Goal: Information Seeking & Learning: Learn about a topic

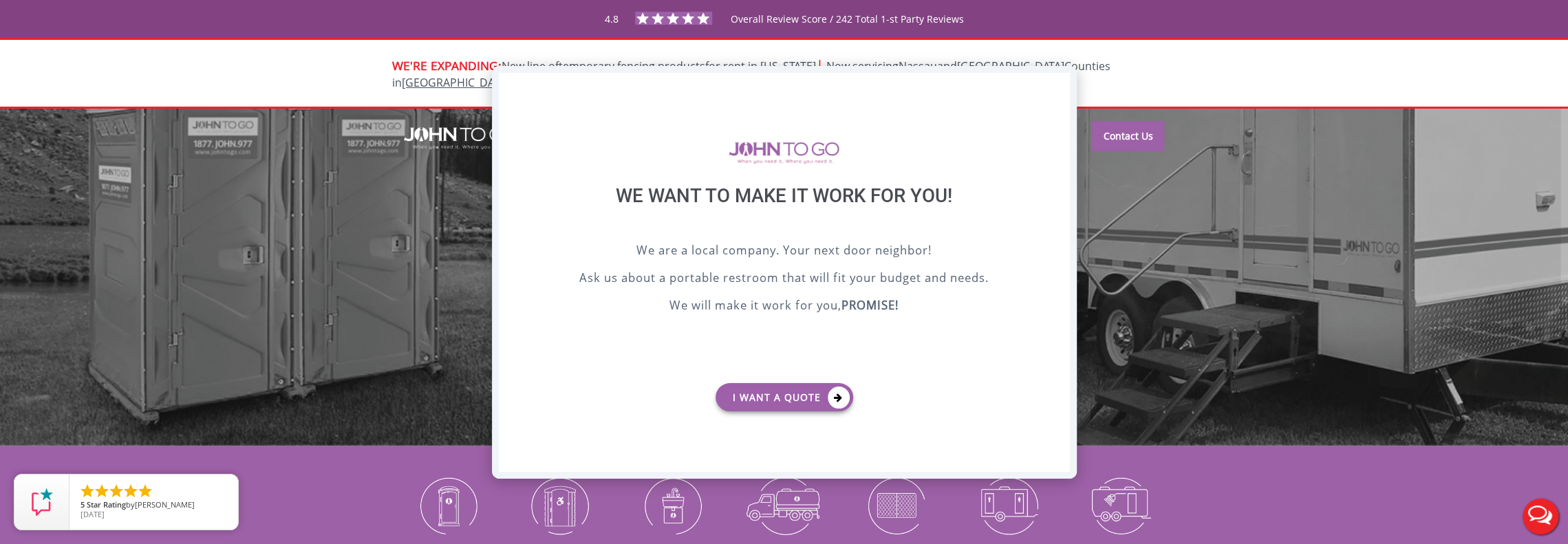
click at [1058, 86] on div "X" at bounding box center [1058, 84] width 21 height 23
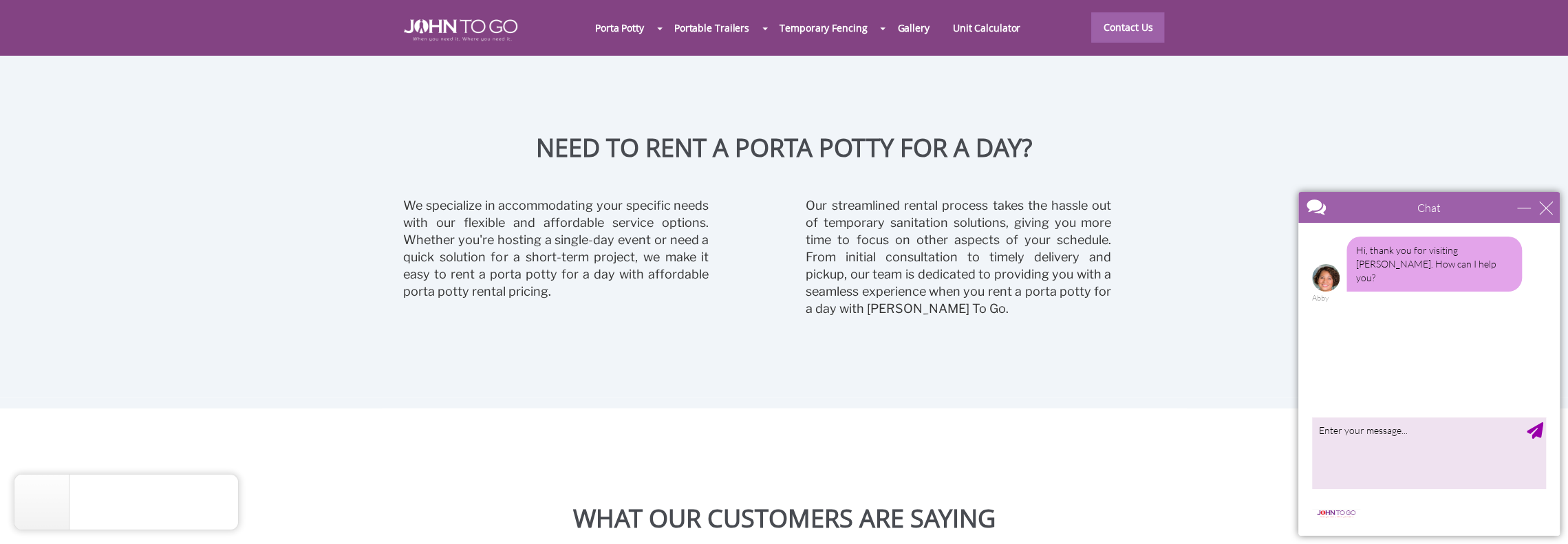
scroll to position [3163, 0]
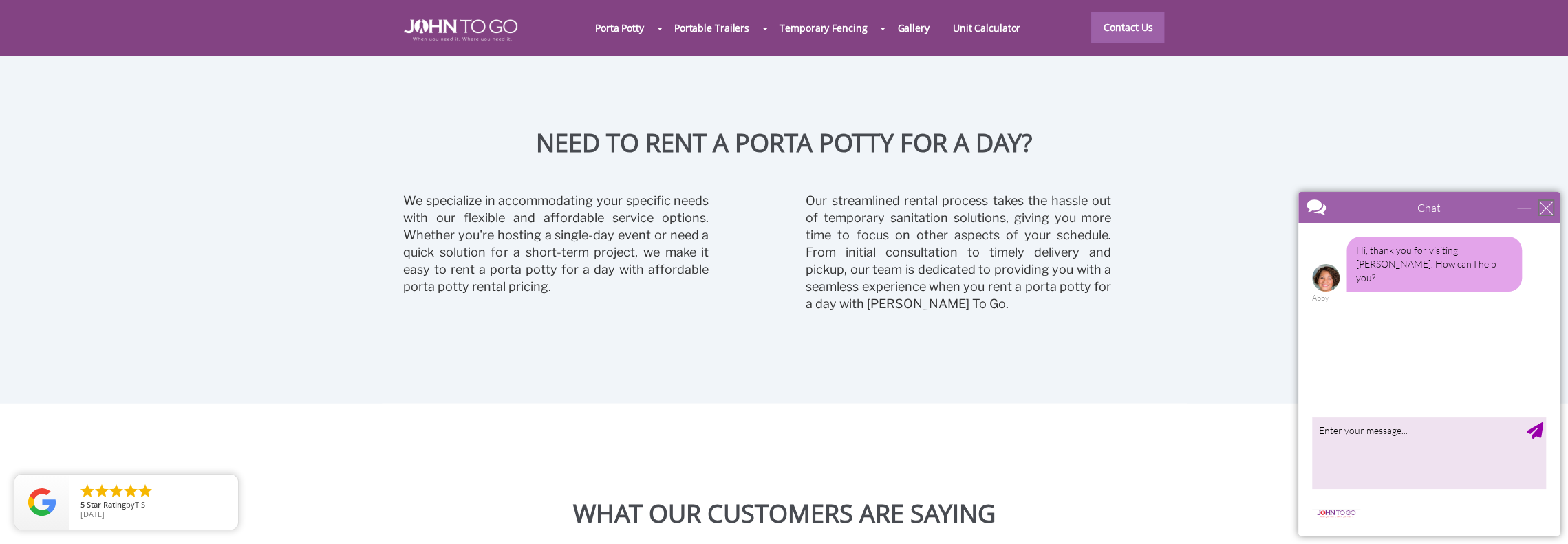
click at [1540, 208] on div "close" at bounding box center [1546, 208] width 14 height 14
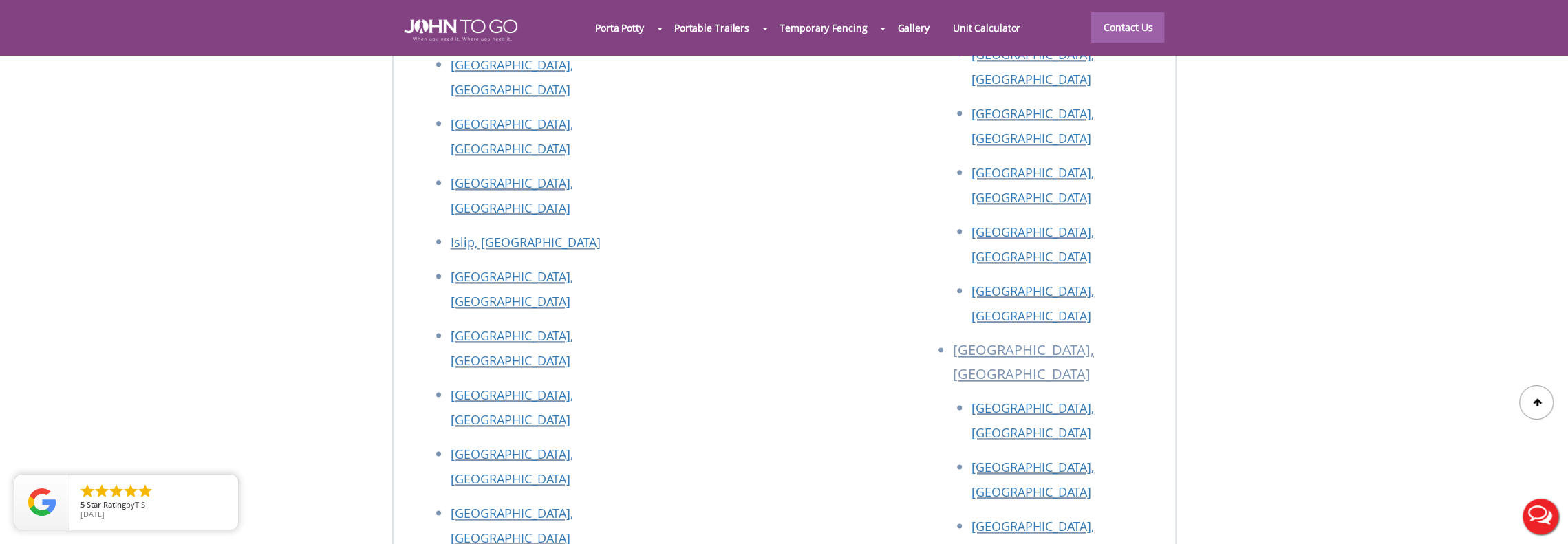
scroll to position [6190, 0]
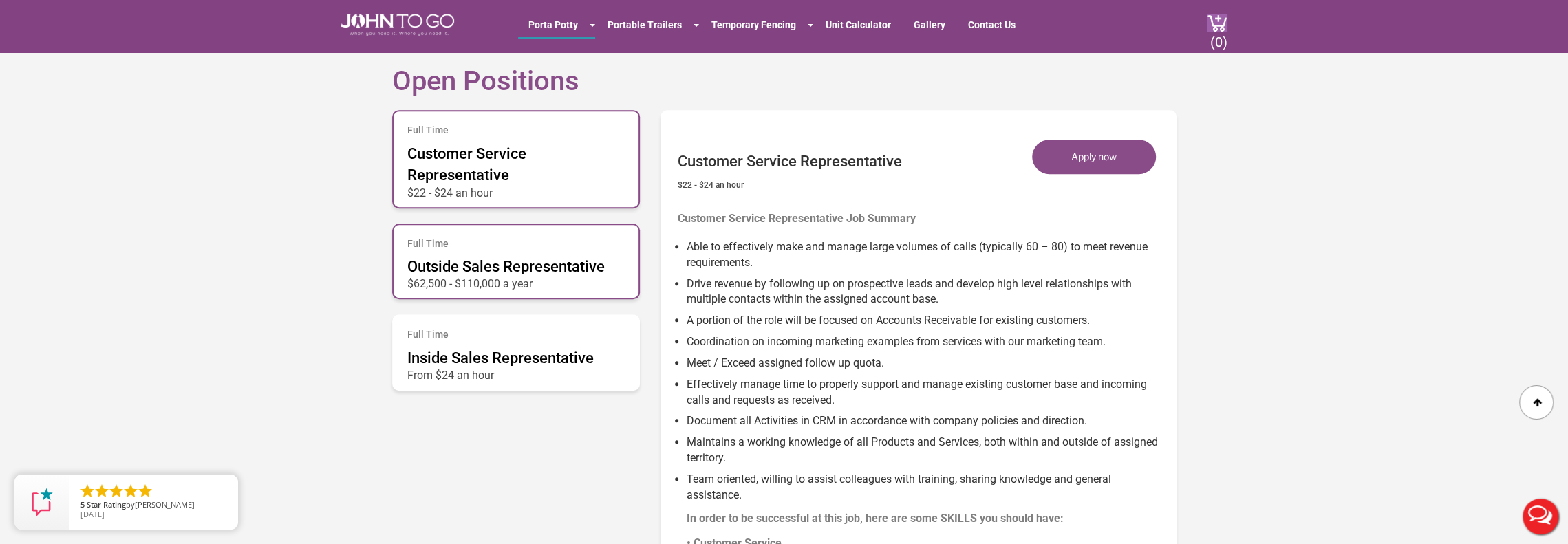
scroll to position [687, 0]
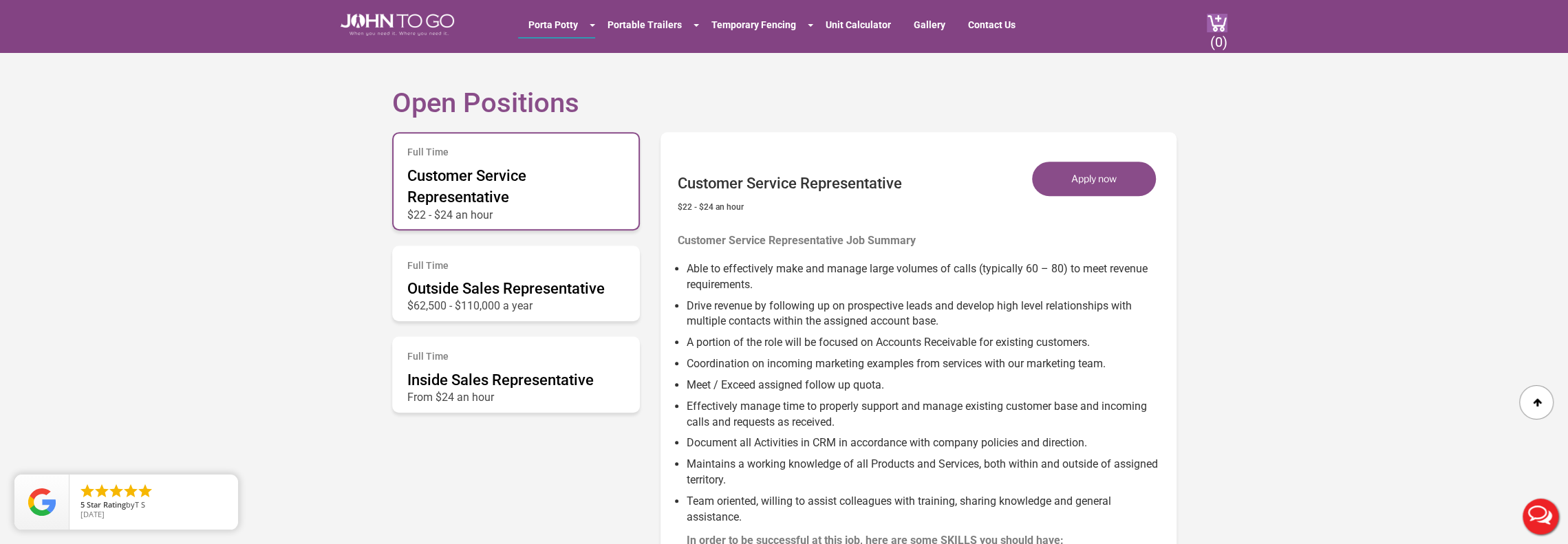
click at [794, 219] on div "Customer Service Representative $22 - $24 an hour Apply now" at bounding box center [922, 182] width 488 height 86
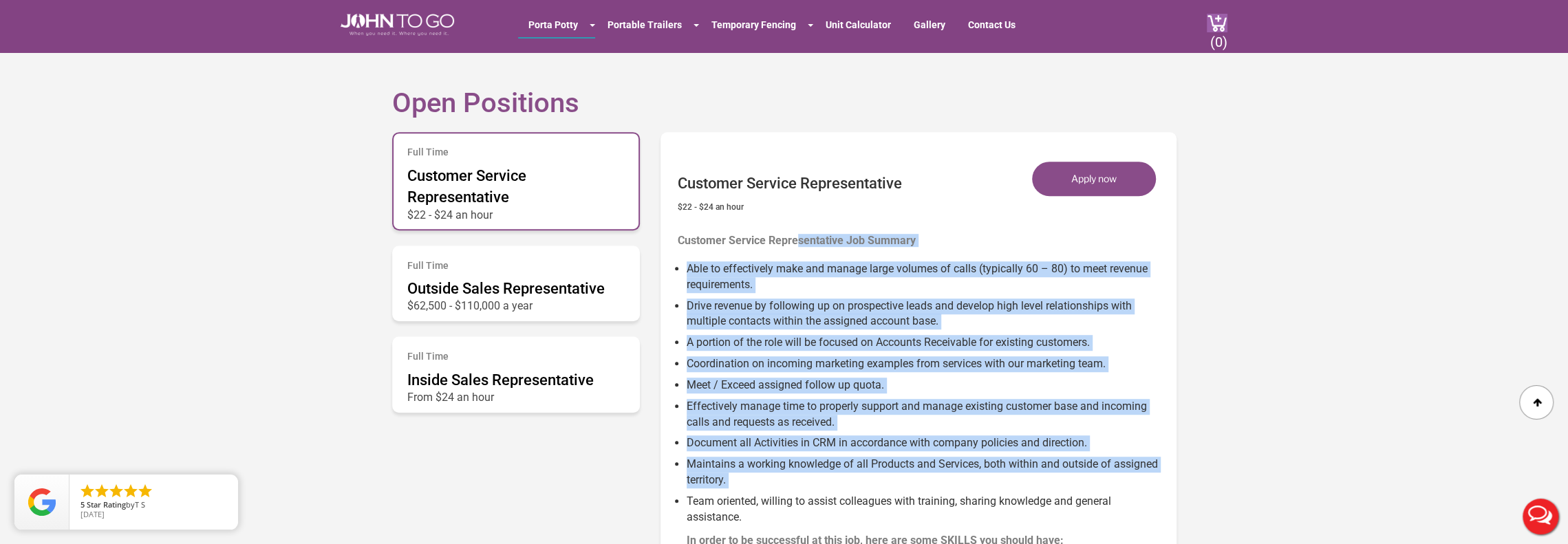
drag, startPoint x: 860, startPoint y: 288, endPoint x: 1212, endPoint y: 498, distance: 409.9
click at [1212, 498] on section "Open Positions Full Time Customer Service Representative $22 - $24 an hour Full…" at bounding box center [784, 400] width 1568 height 789
click at [1012, 426] on li "Effectively manage time to properly support and manage existing customer base a…" at bounding box center [926, 412] width 480 height 37
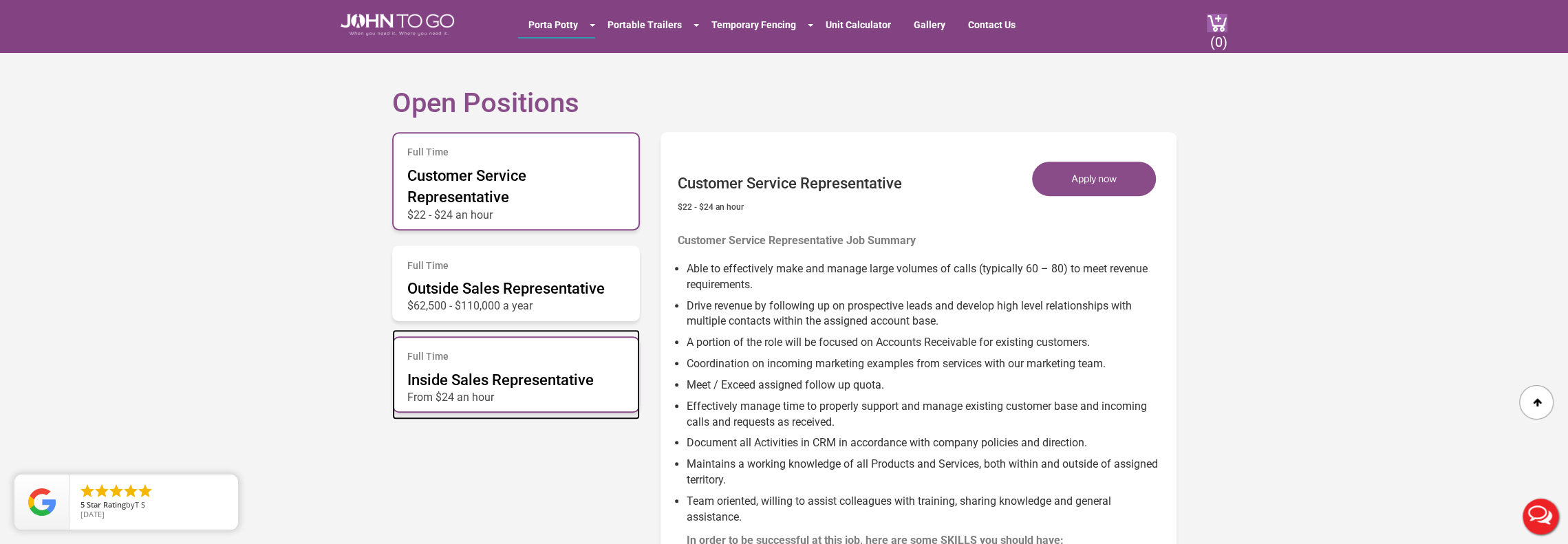
click at [444, 380] on span "Inside Sales Representative" at bounding box center [500, 380] width 187 height 17
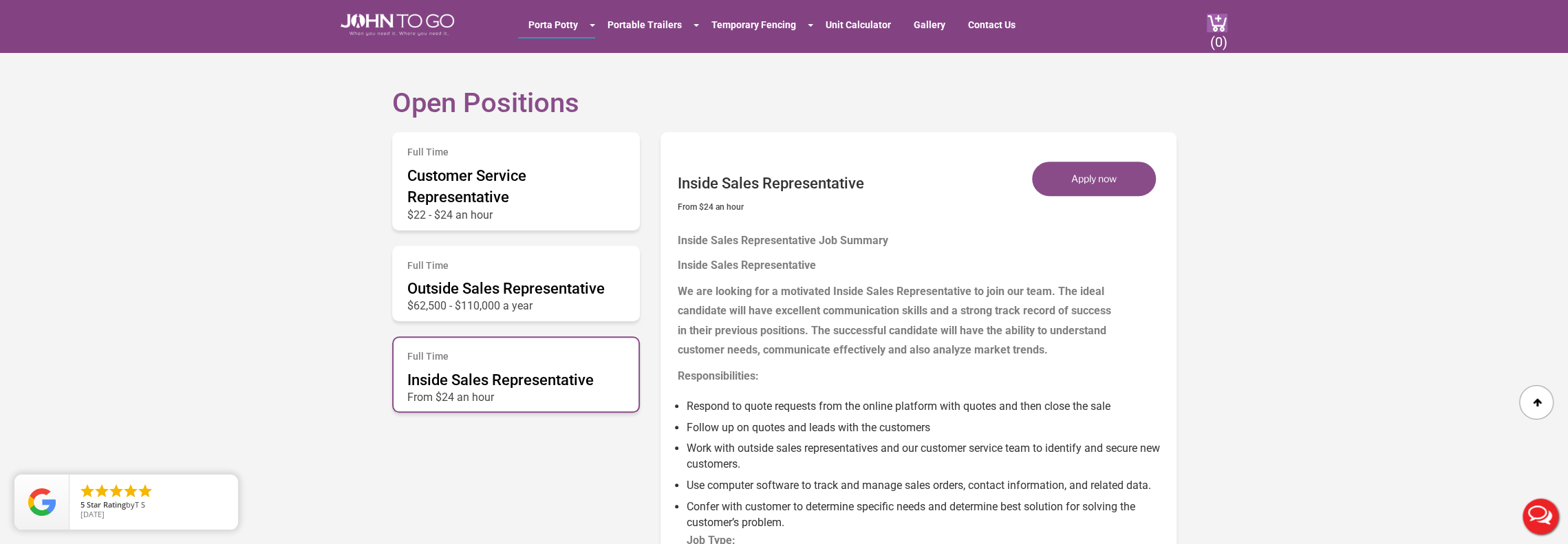
drag, startPoint x: 1179, startPoint y: 312, endPoint x: 1175, endPoint y: 335, distance: 23.3
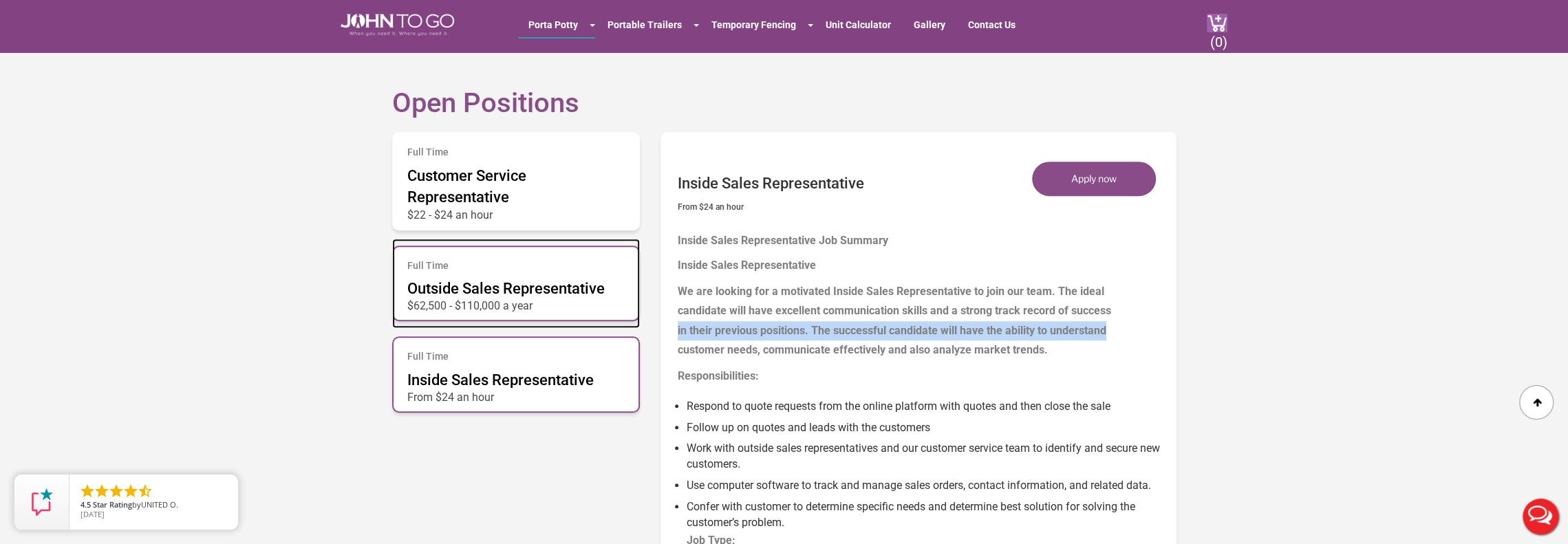
click at [497, 266] on h6 "Full Time" at bounding box center [516, 265] width 217 height 10
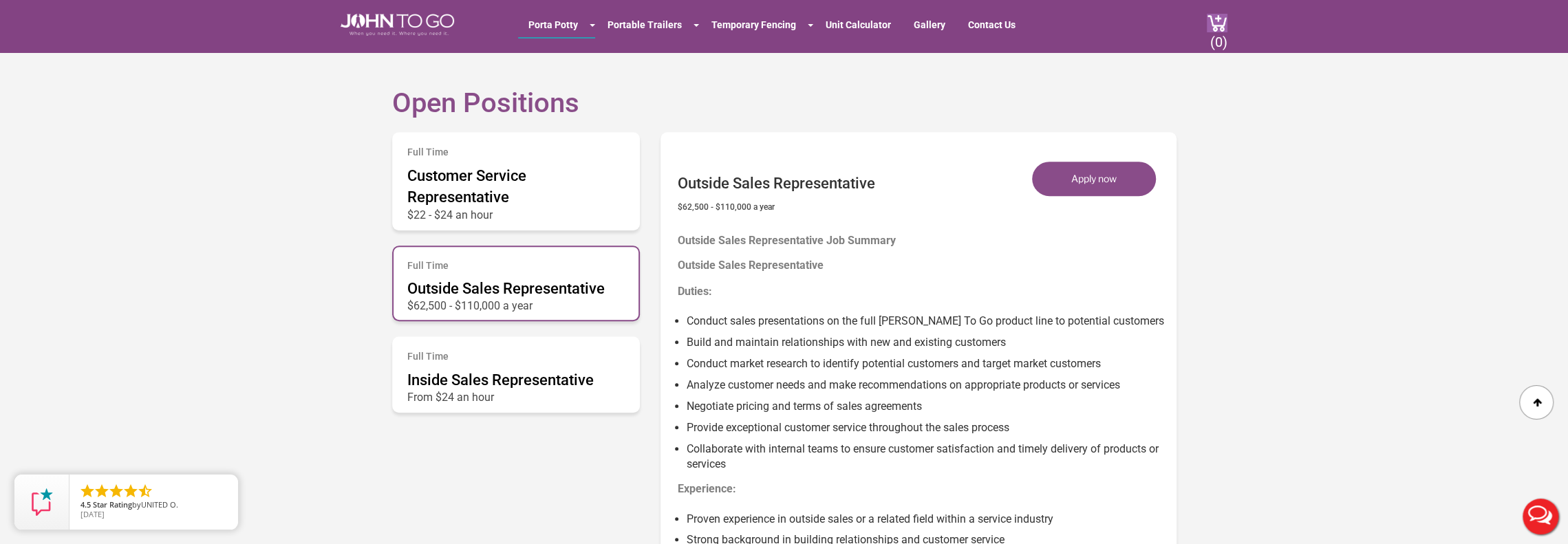
click at [487, 114] on h2 "Open Positions" at bounding box center [784, 82] width 784 height 71
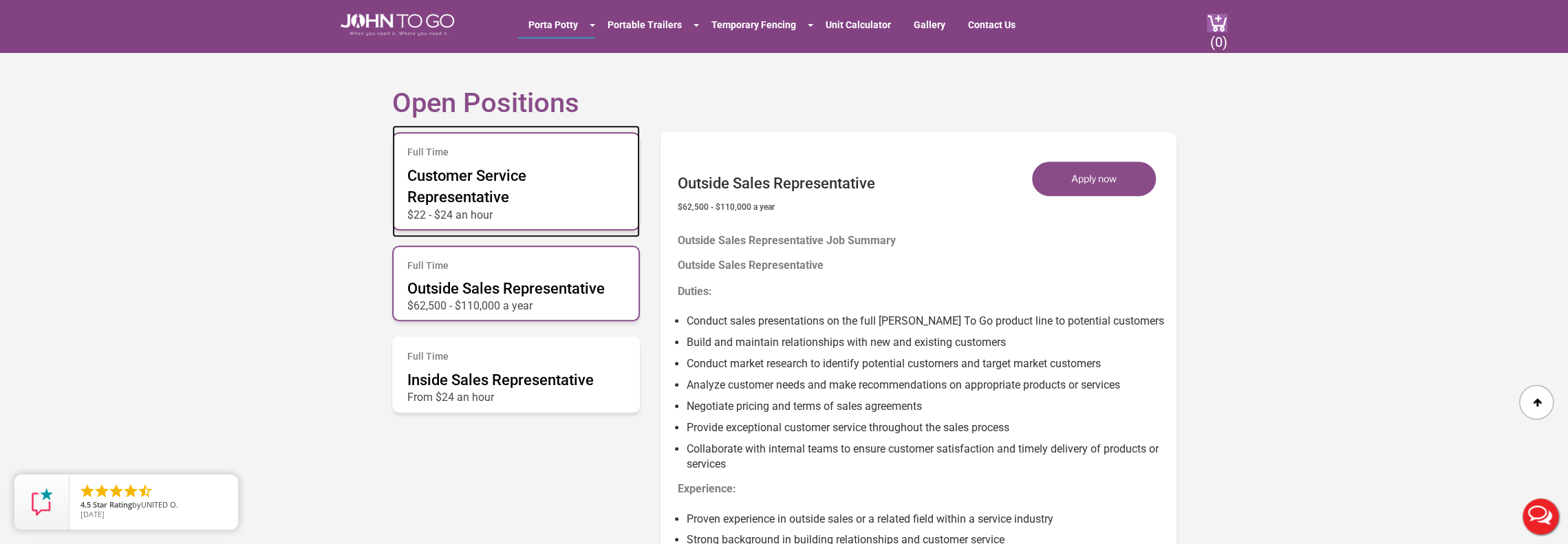
click at [497, 203] on span "Customer Service Representative" at bounding box center [467, 186] width 119 height 38
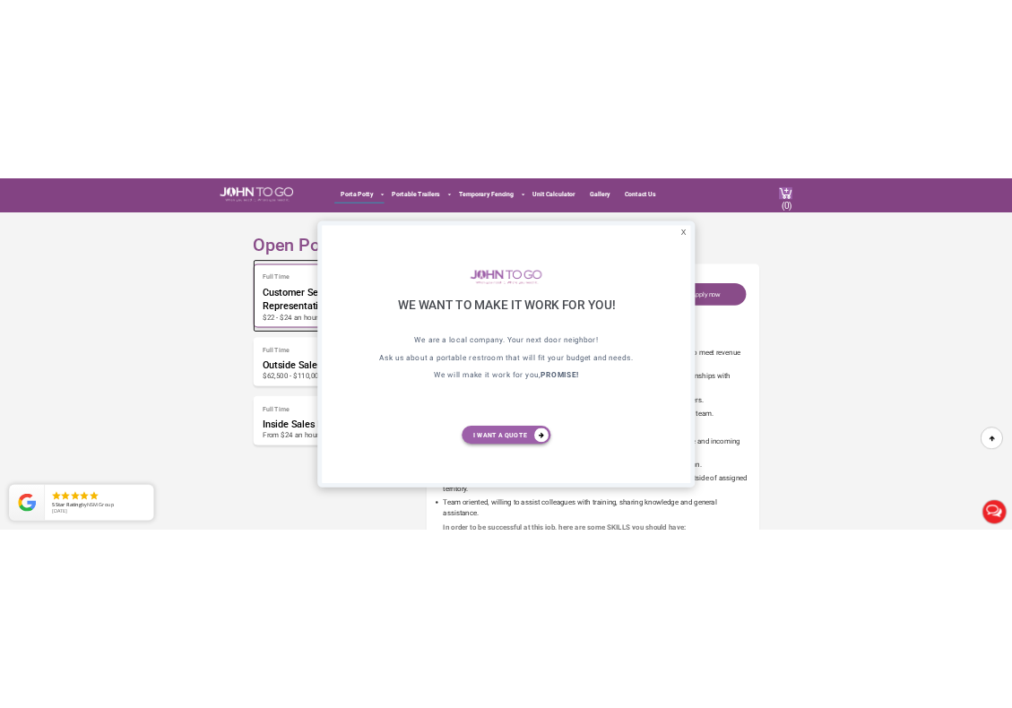
scroll to position [0, 0]
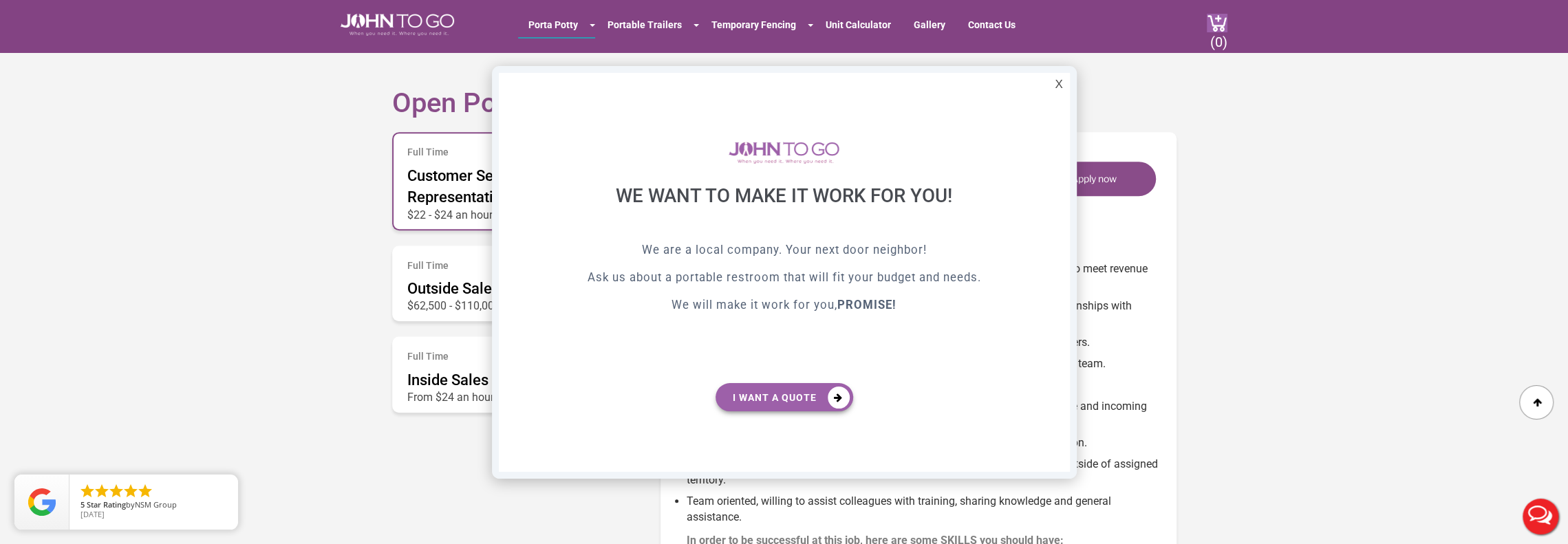
click at [1045, 90] on div "X We want to make it work for you! We are a local company. Your next door neigh…" at bounding box center [784, 272] width 585 height 413
click at [1054, 81] on div "X" at bounding box center [1058, 84] width 21 height 23
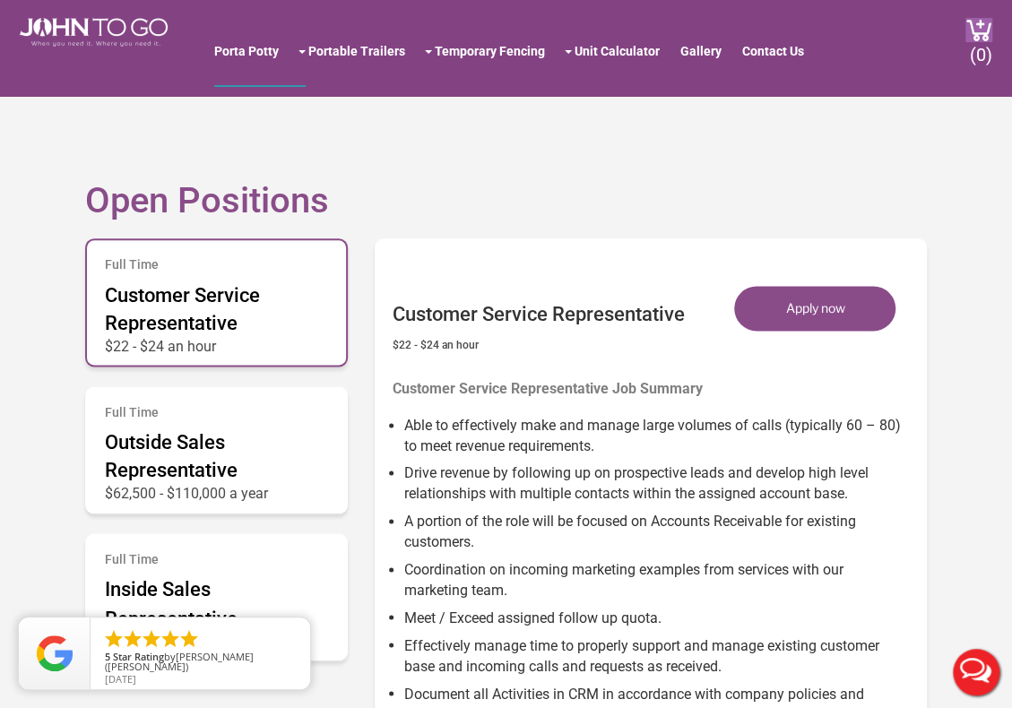
click at [981, 453] on section "Open Positions Full Time Customer Service Representative $22 - $24 an hour Full…" at bounding box center [506, 627] width 1012 height 1108
click at [755, 171] on h2 "Open Positions" at bounding box center [506, 173] width 843 height 93
drag, startPoint x: 1024, startPoint y: 44, endPoint x: 541, endPoint y: 150, distance: 493.7
click at [541, 150] on h2 "Open Positions" at bounding box center [506, 173] width 843 height 93
drag, startPoint x: 523, startPoint y: 182, endPoint x: 484, endPoint y: 186, distance: 38.7
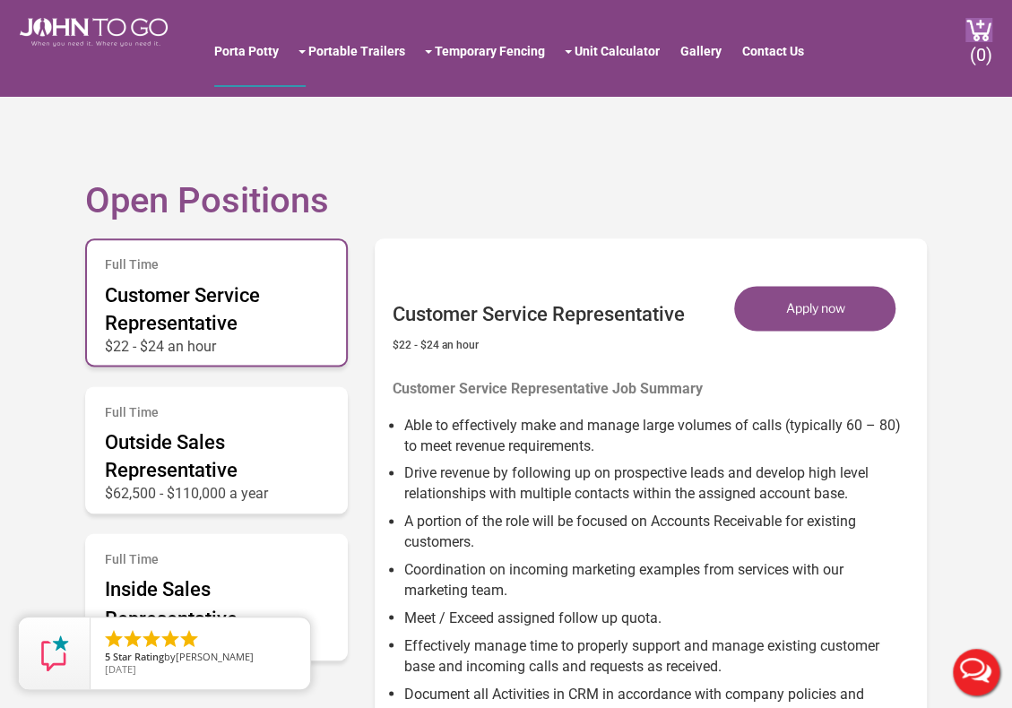
click at [522, 179] on h2 "Open Positions" at bounding box center [506, 173] width 843 height 93
click at [161, 198] on h2 "Open Positions" at bounding box center [506, 173] width 843 height 93
click at [161, 197] on h2 "Open Positions" at bounding box center [506, 173] width 843 height 93
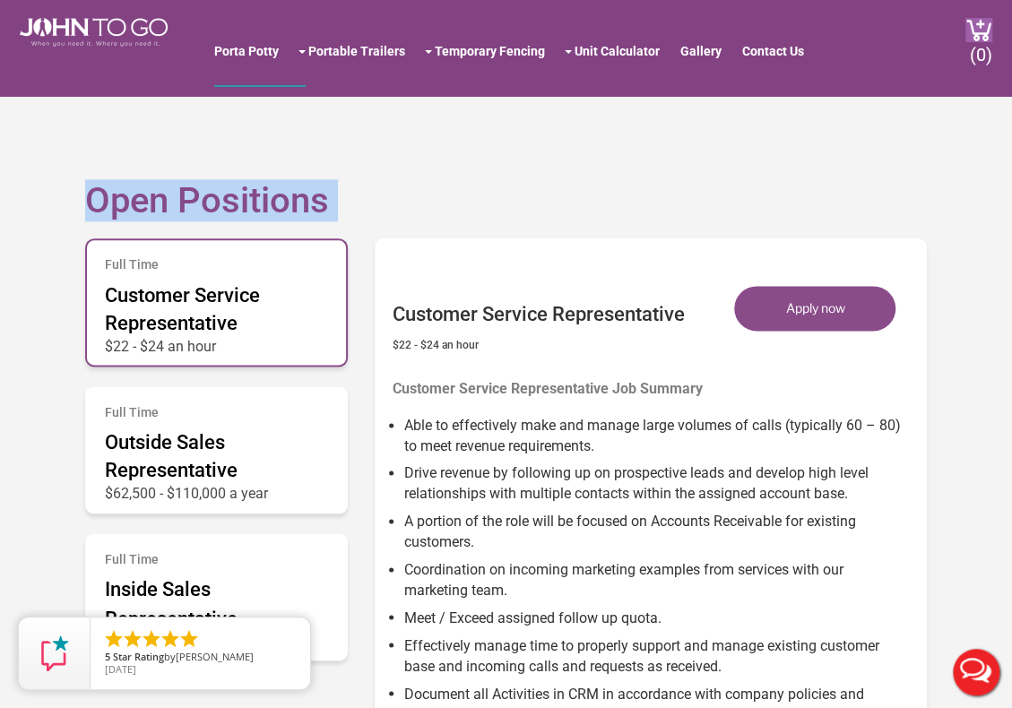
click at [161, 197] on h2 "Open Positions" at bounding box center [506, 173] width 843 height 93
